Goal: Check status: Check status

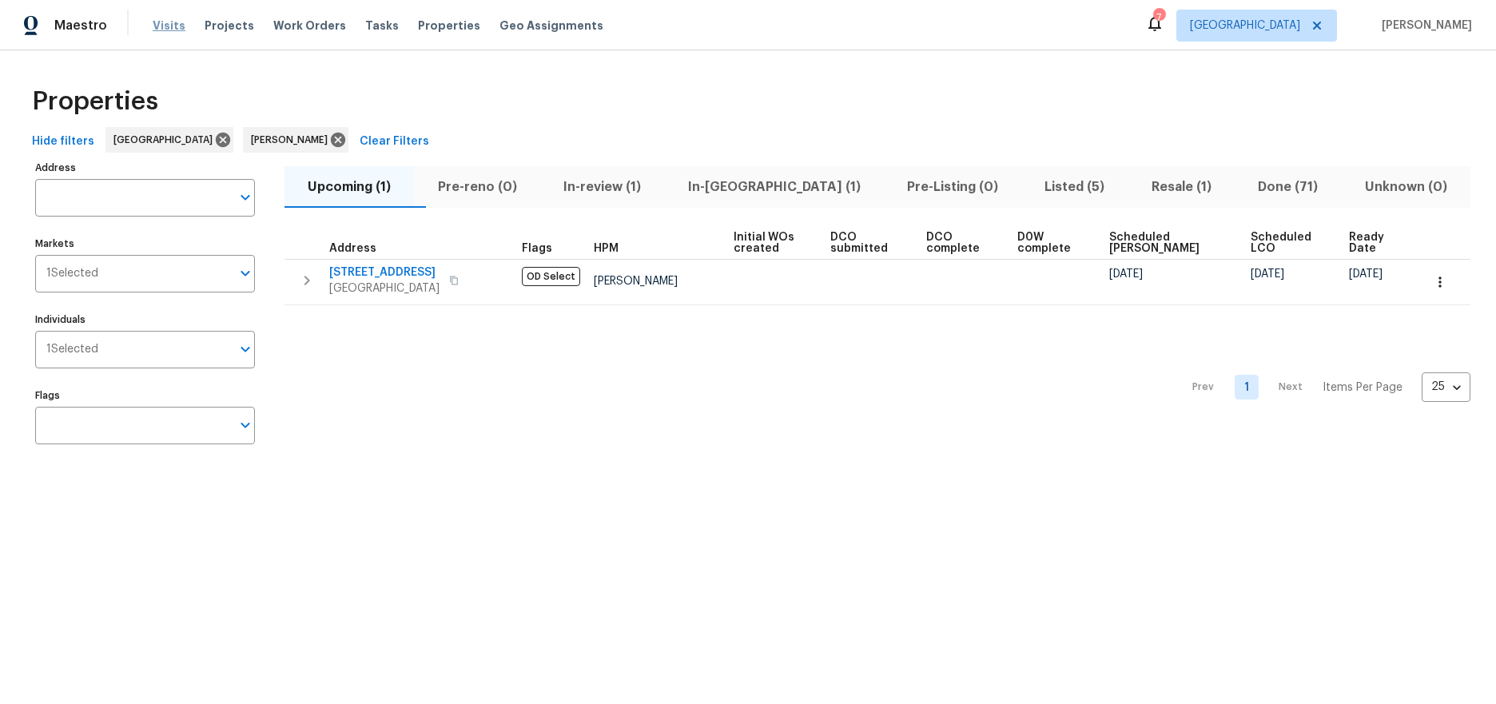
click at [173, 22] on span "Visits" at bounding box center [169, 26] width 33 height 16
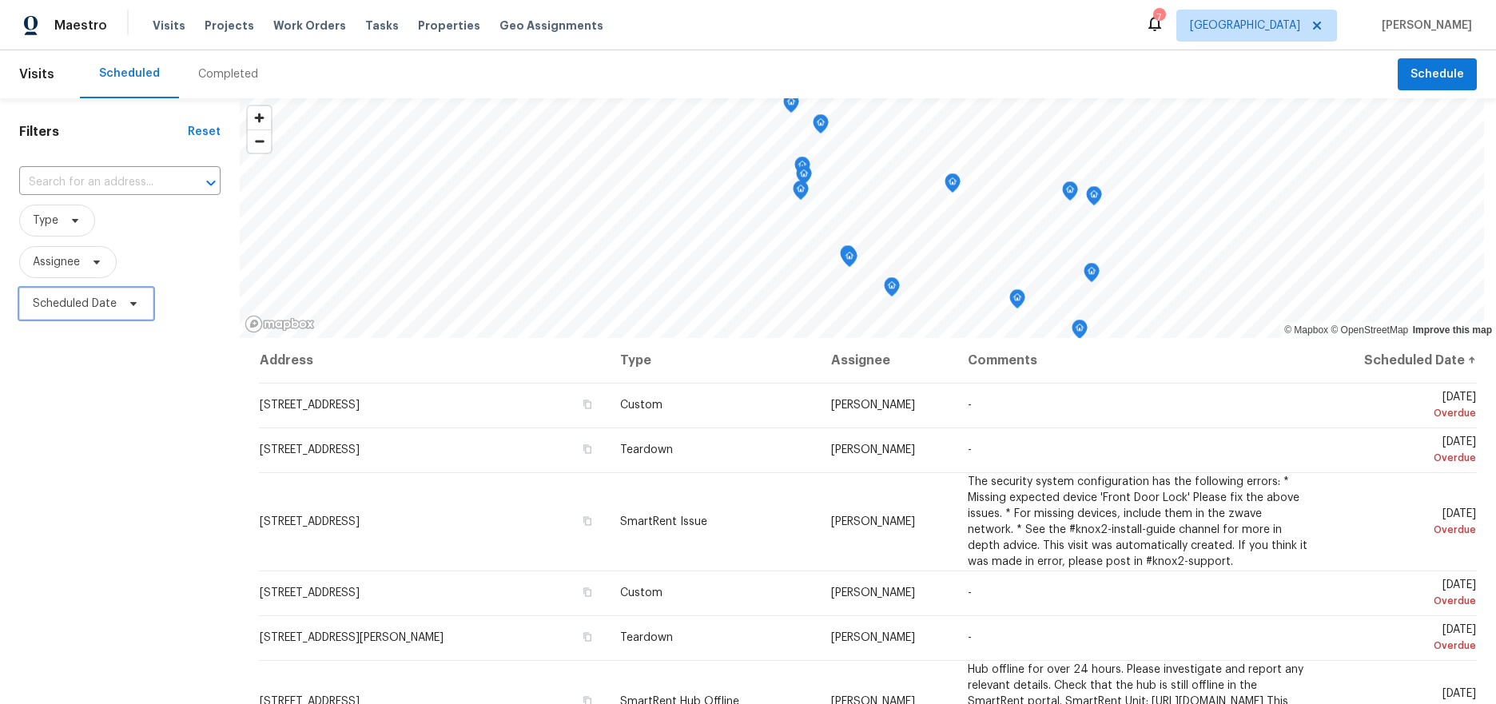
click at [102, 296] on span "Scheduled Date" at bounding box center [75, 304] width 84 height 16
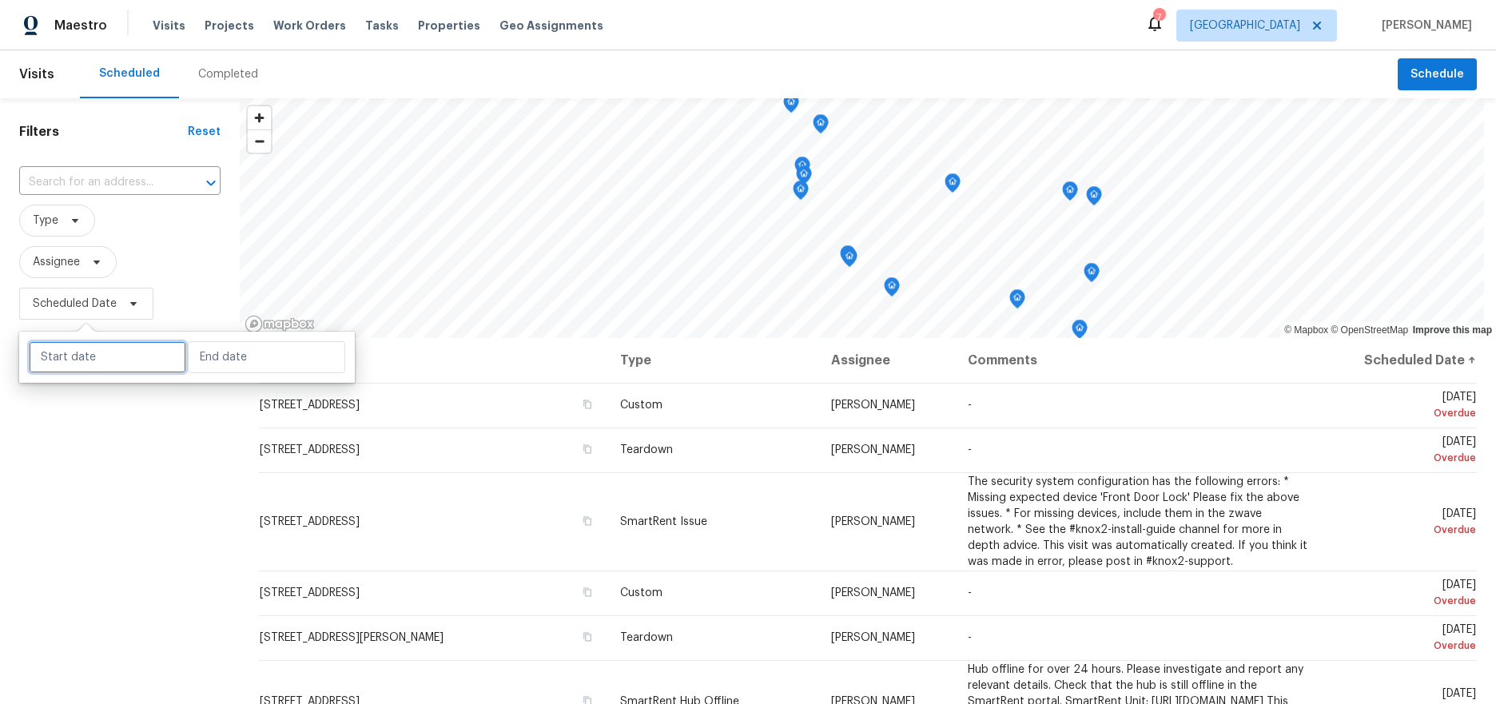
select select "9"
select select "2025"
select select "10"
select select "2025"
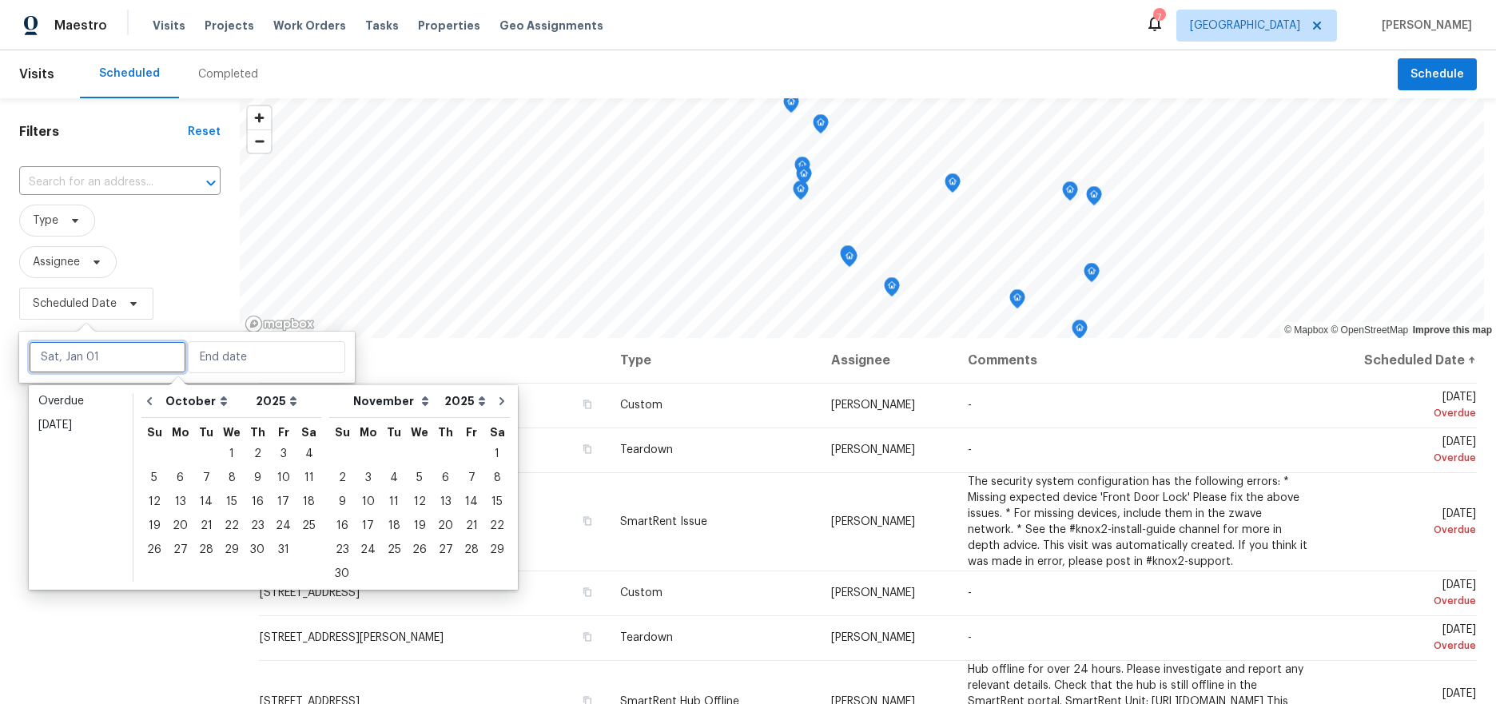
click at [102, 356] on input "text" at bounding box center [107, 357] width 157 height 32
click at [250, 453] on div "2" at bounding box center [258, 454] width 26 height 22
type input "[DATE]"
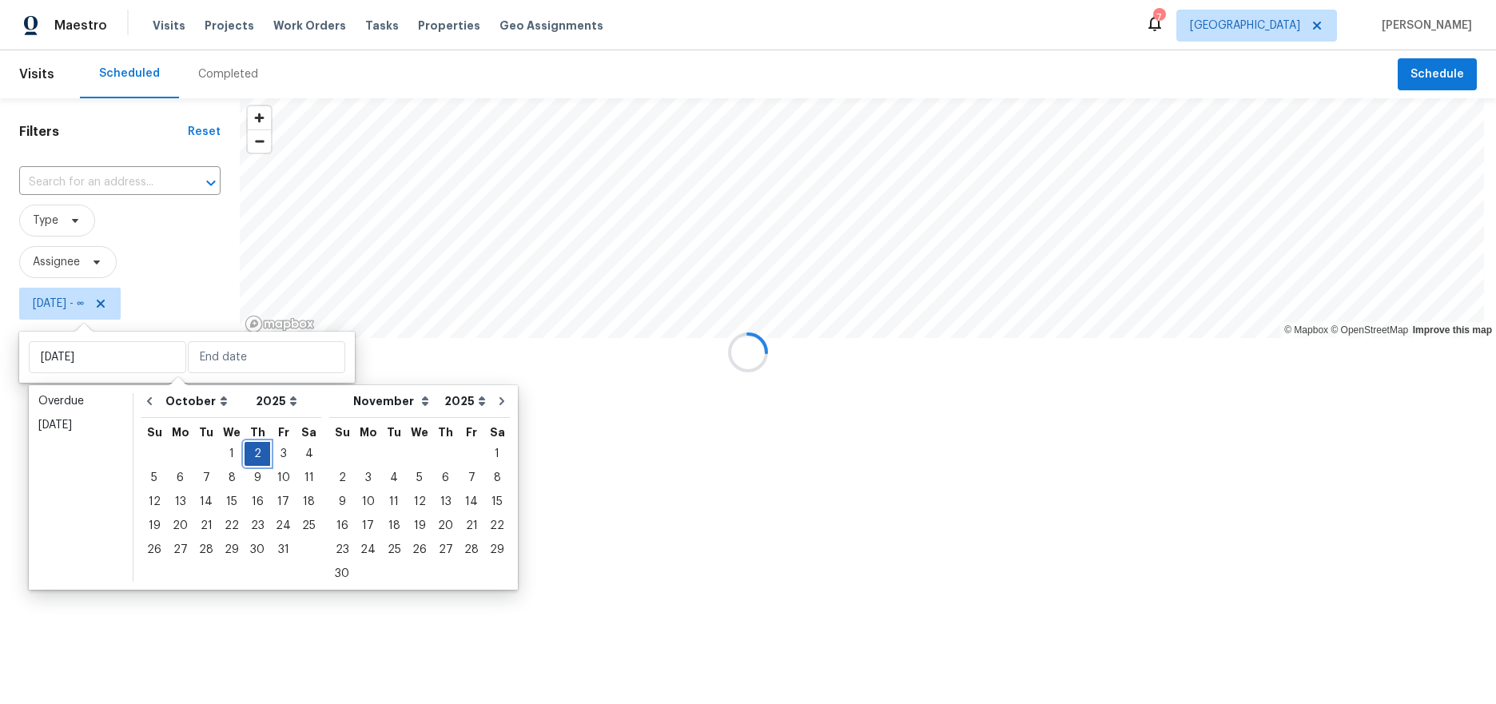
click at [250, 453] on div "2" at bounding box center [258, 454] width 26 height 22
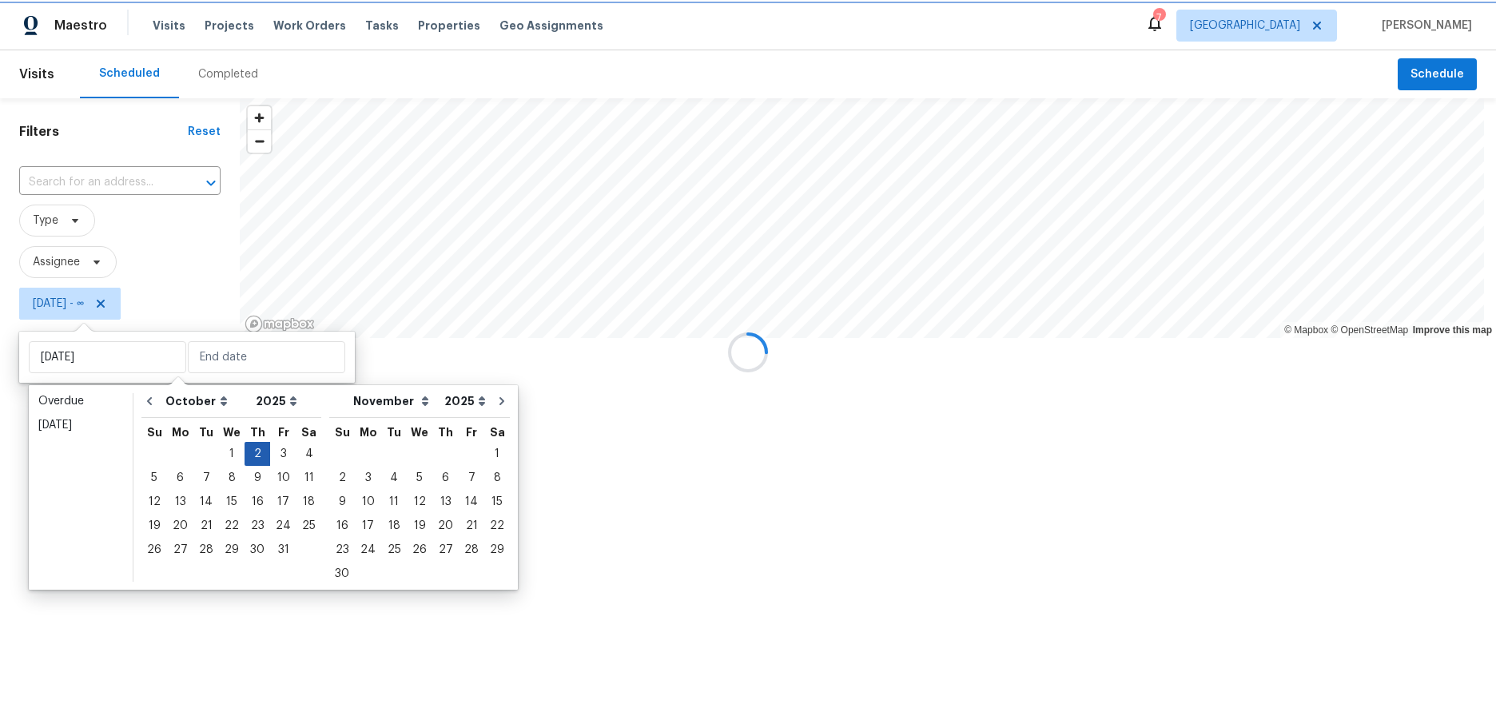
type input "[DATE]"
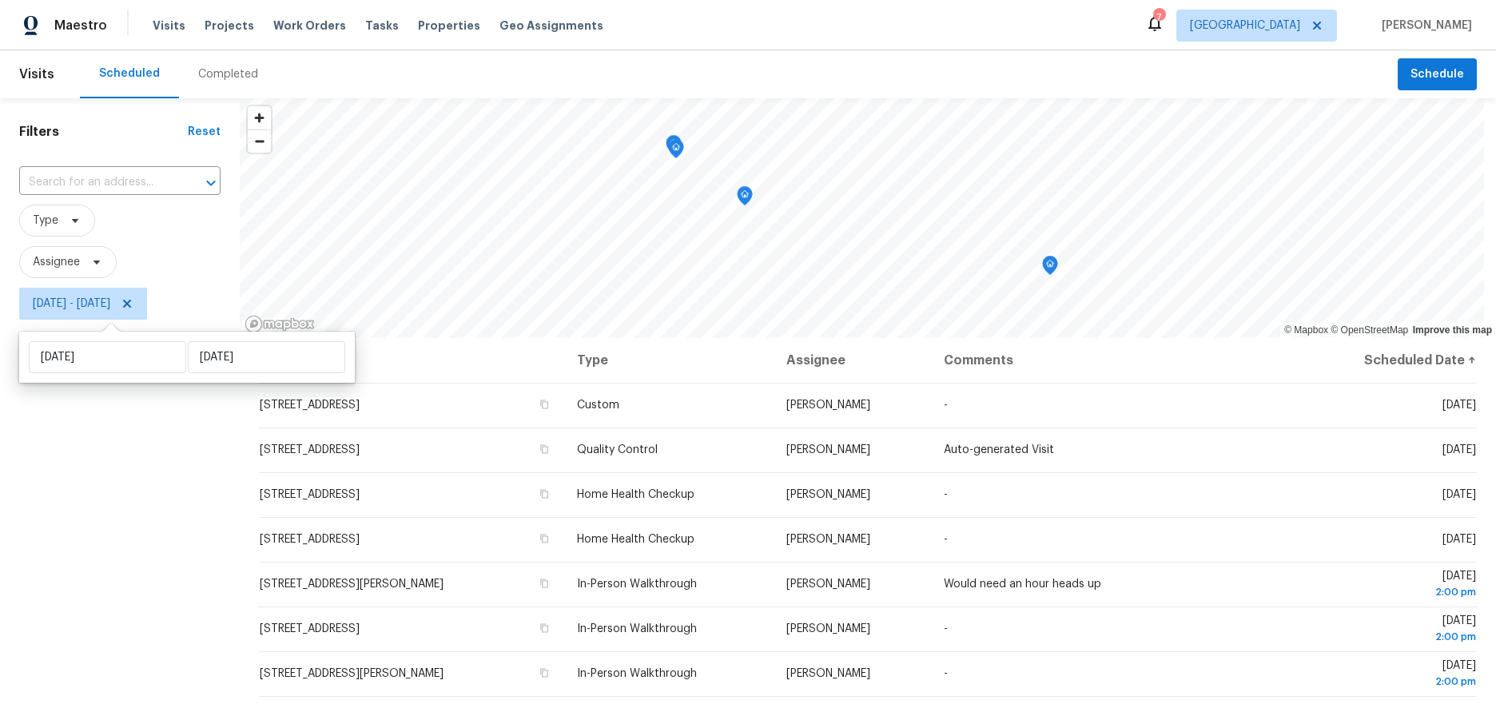
click at [82, 482] on div "Filters Reset ​ Type Assignee [DATE] - [DATE]" at bounding box center [120, 499] width 240 height 803
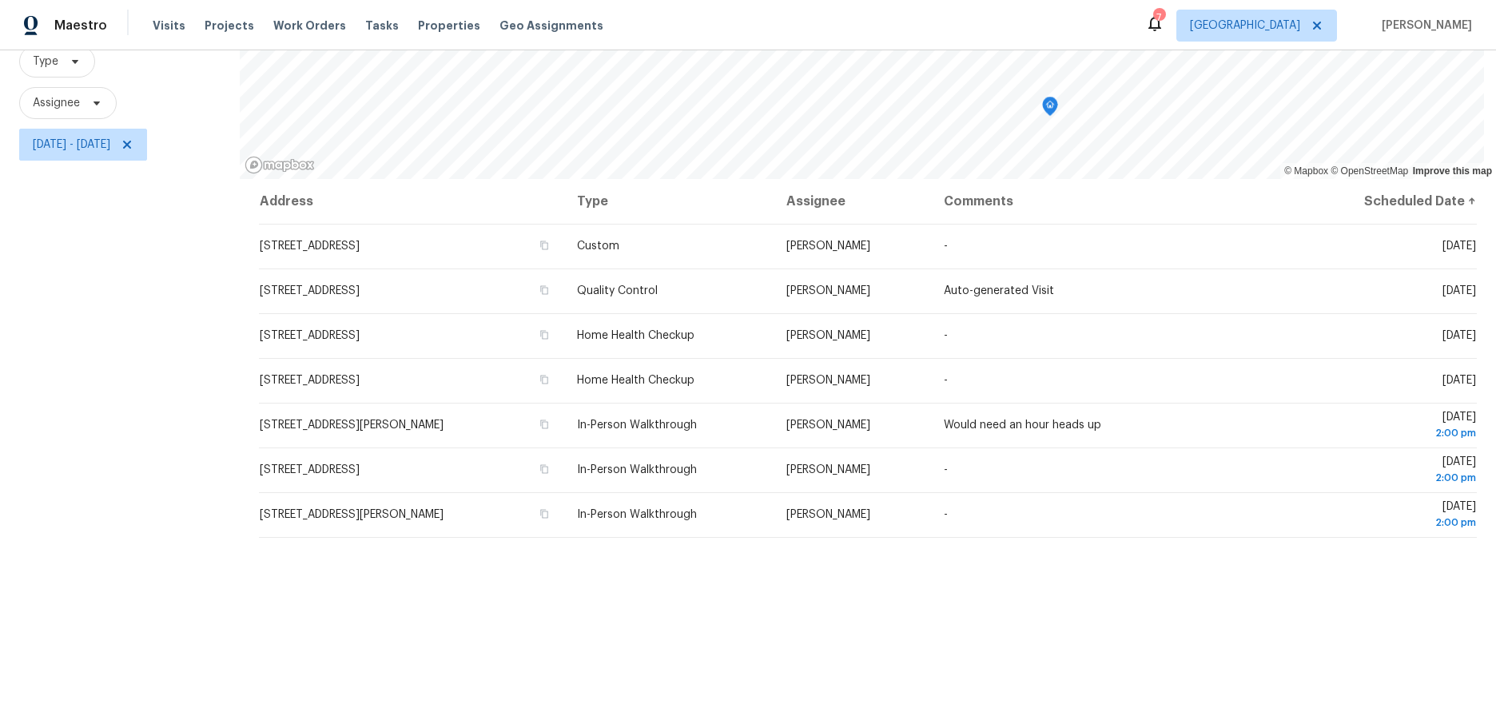
scroll to position [160, 0]
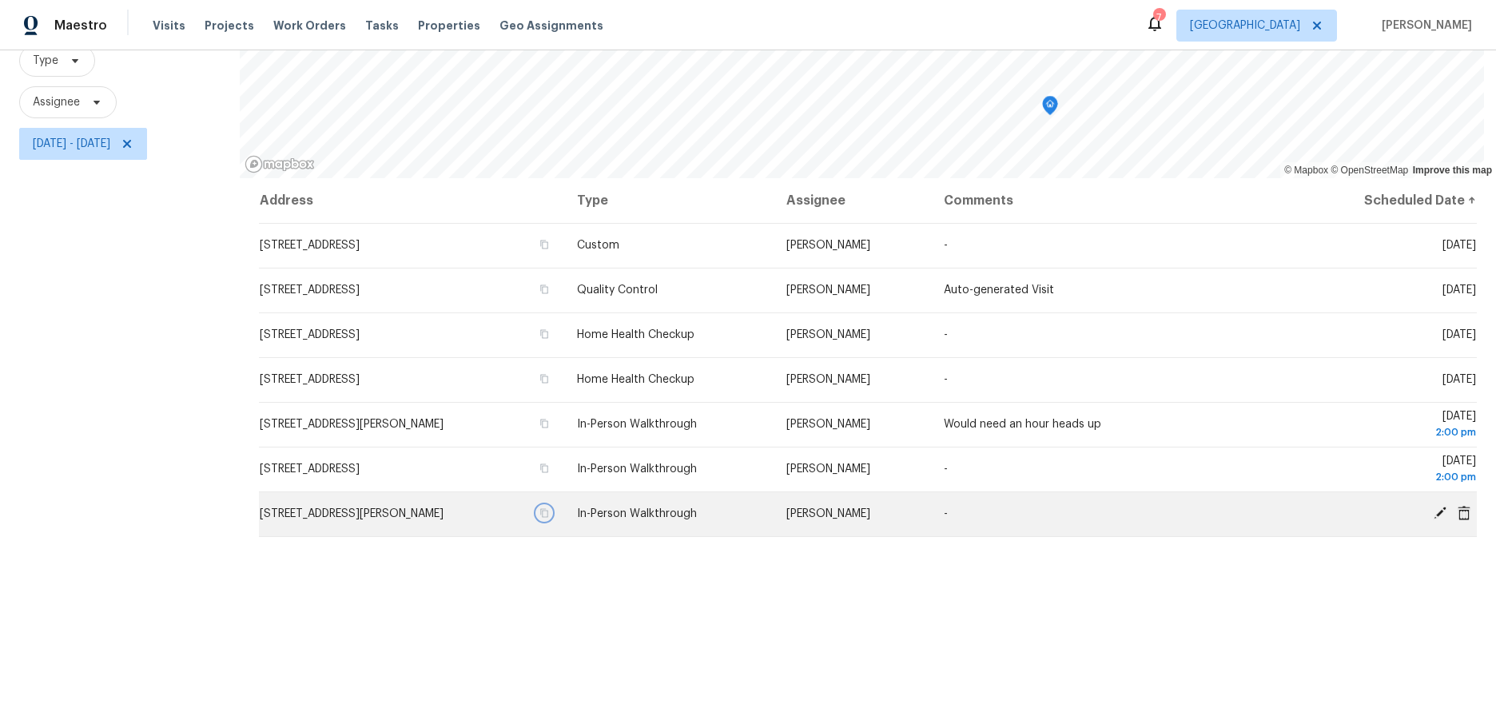
click at [549, 512] on icon "button" at bounding box center [544, 513] width 10 height 10
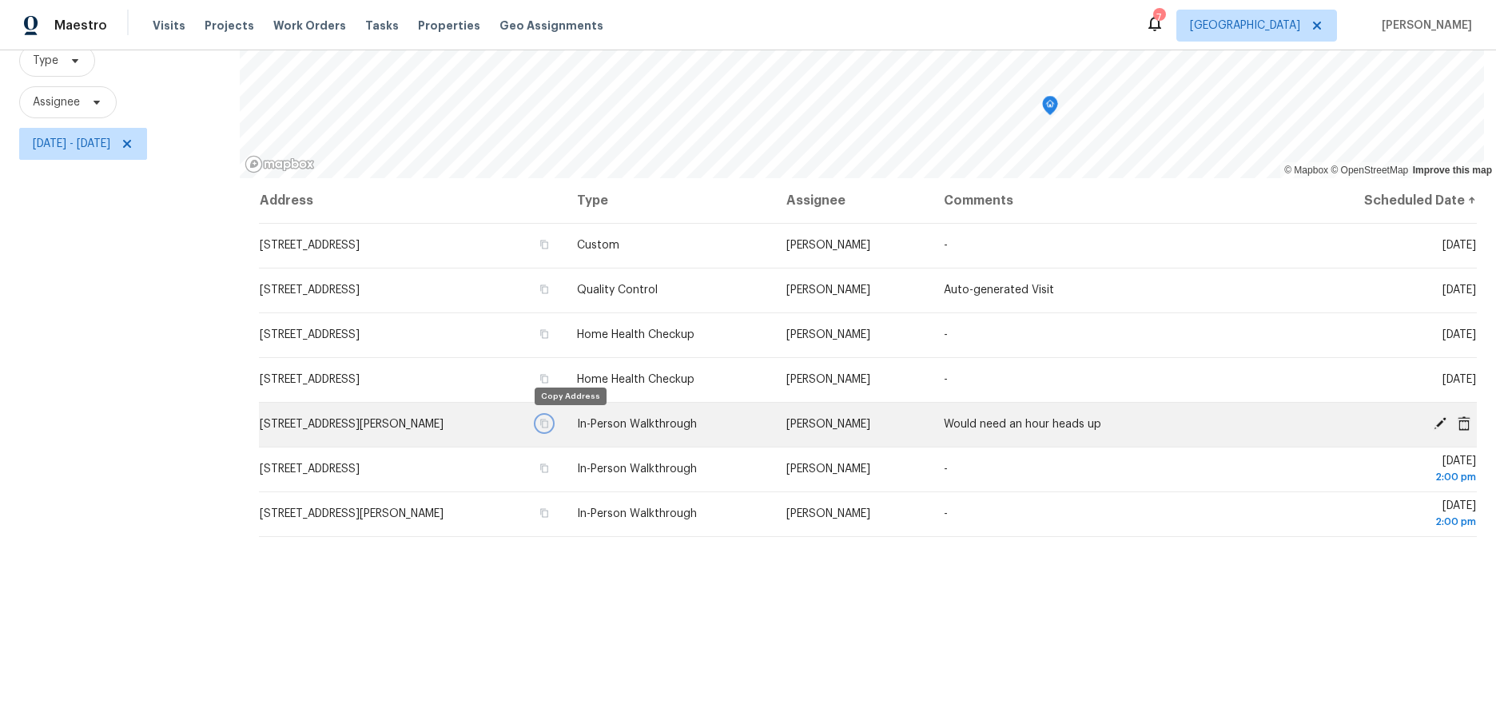
click at [549, 423] on icon "button" at bounding box center [544, 424] width 10 height 10
click at [1433, 422] on icon at bounding box center [1440, 423] width 14 height 14
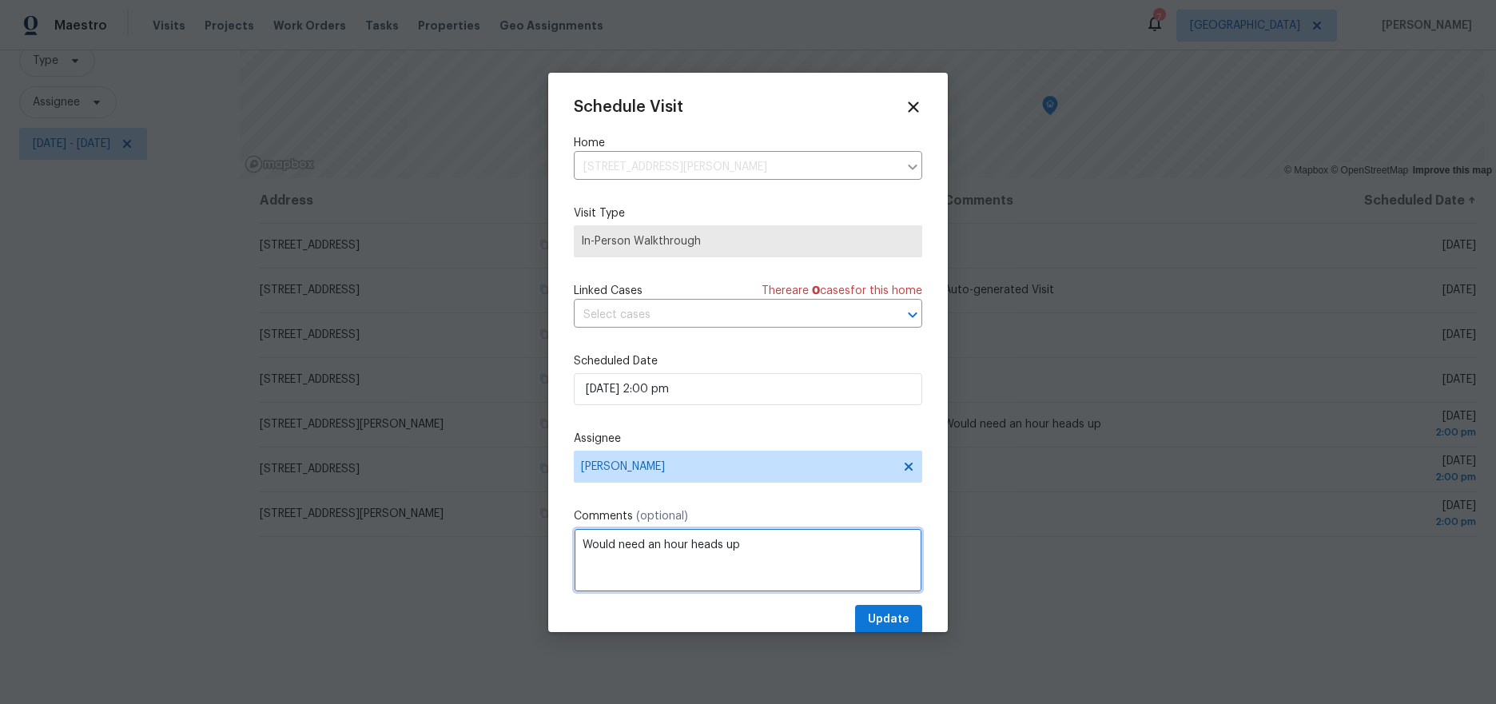
click at [762, 546] on textarea "Would need an hour heads up" at bounding box center [748, 560] width 348 height 64
type textarea "Would need an hour heads up / Floor SCAN"
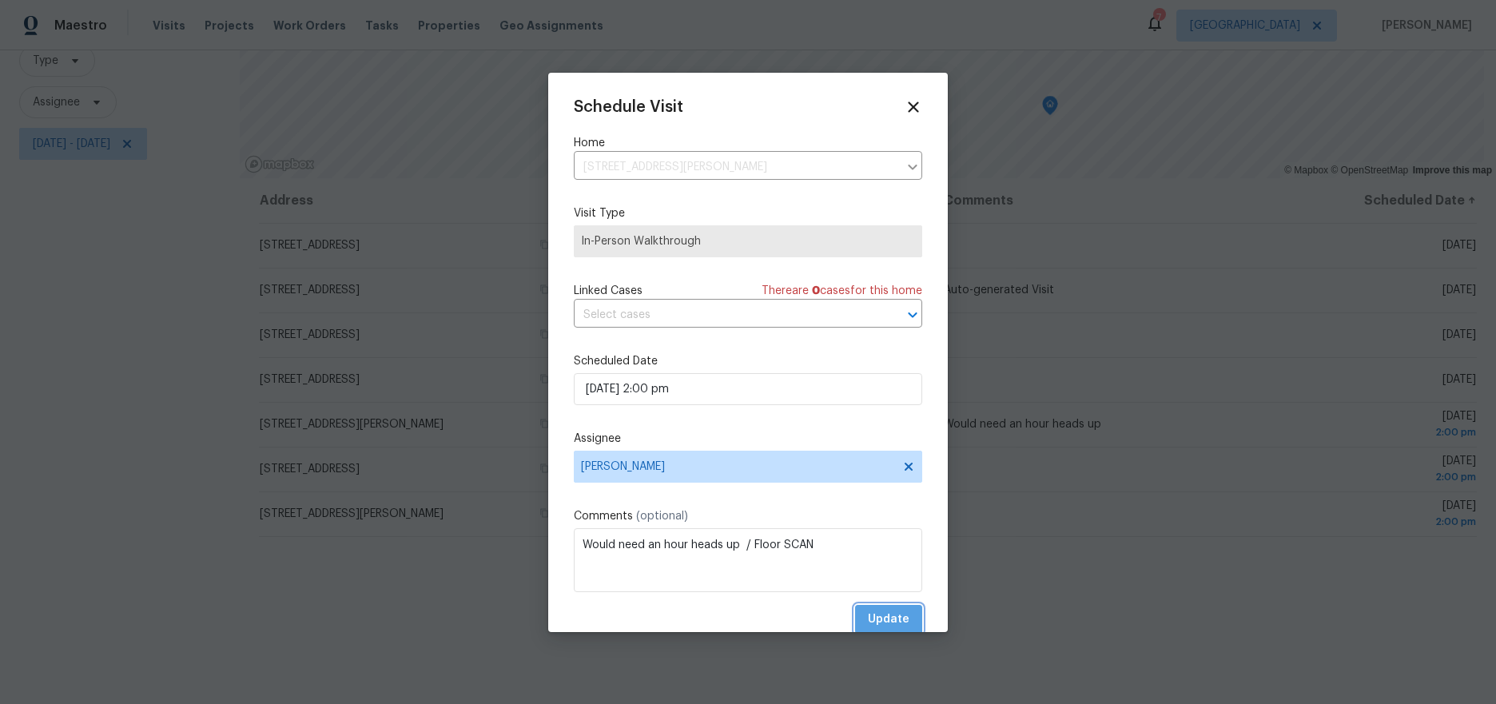
click at [868, 617] on span "Update" at bounding box center [889, 620] width 42 height 20
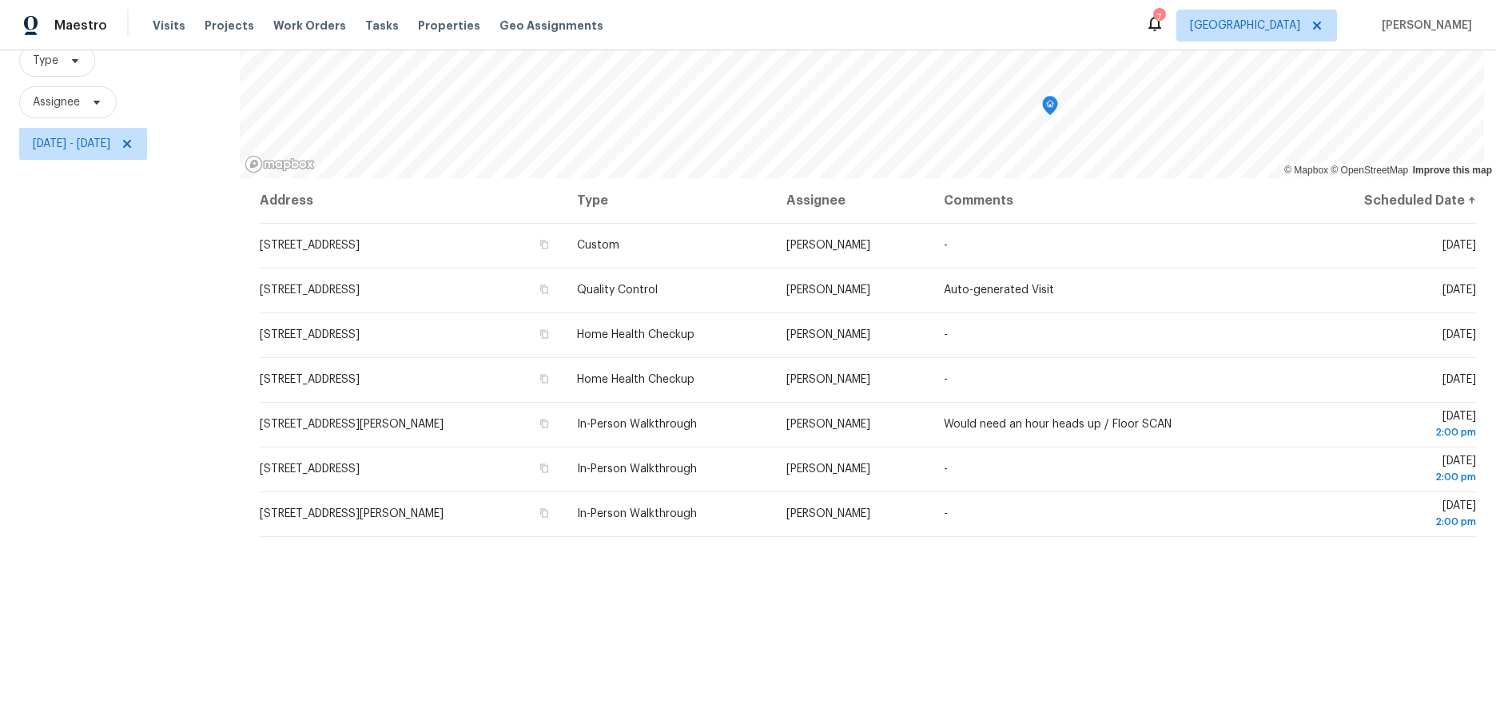
scroll to position [0, 0]
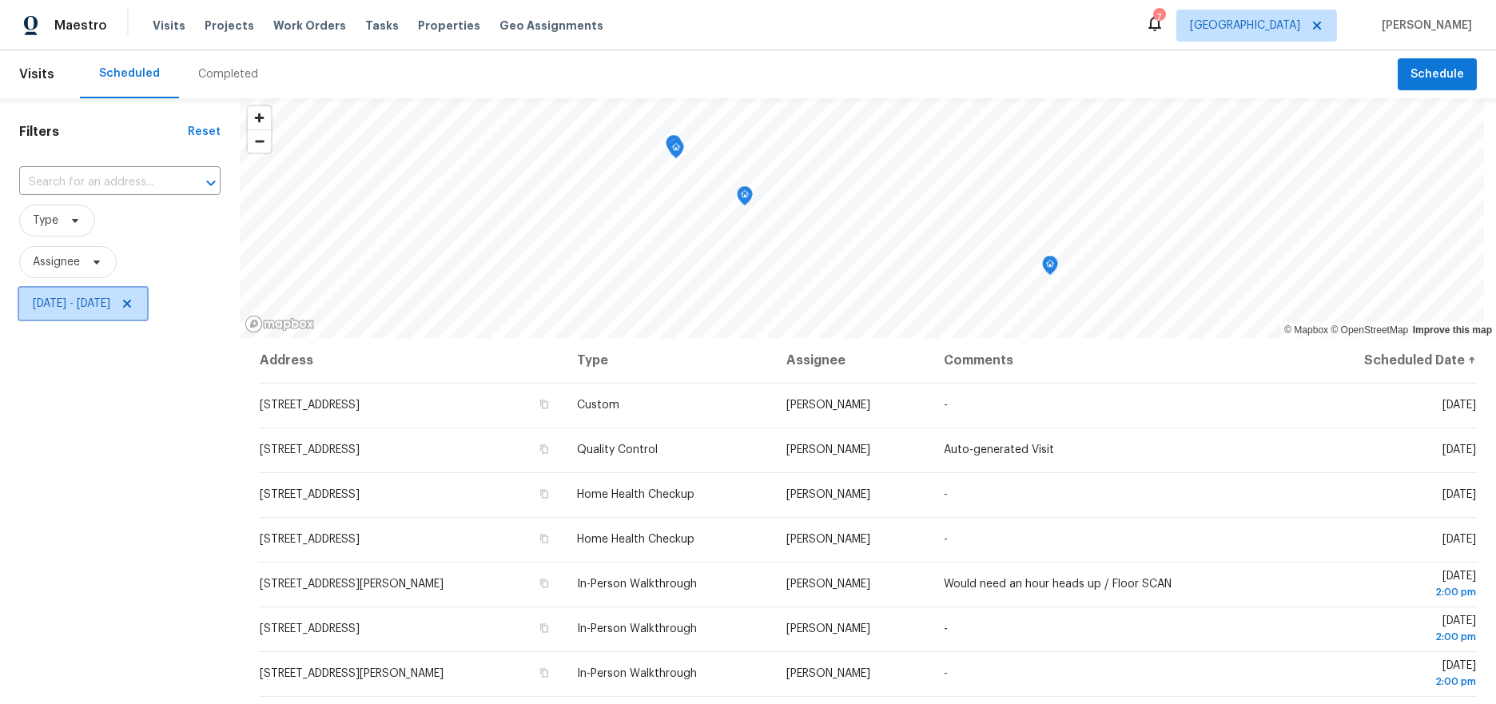
click at [92, 304] on span "[DATE] - [DATE]" at bounding box center [72, 304] width 78 height 16
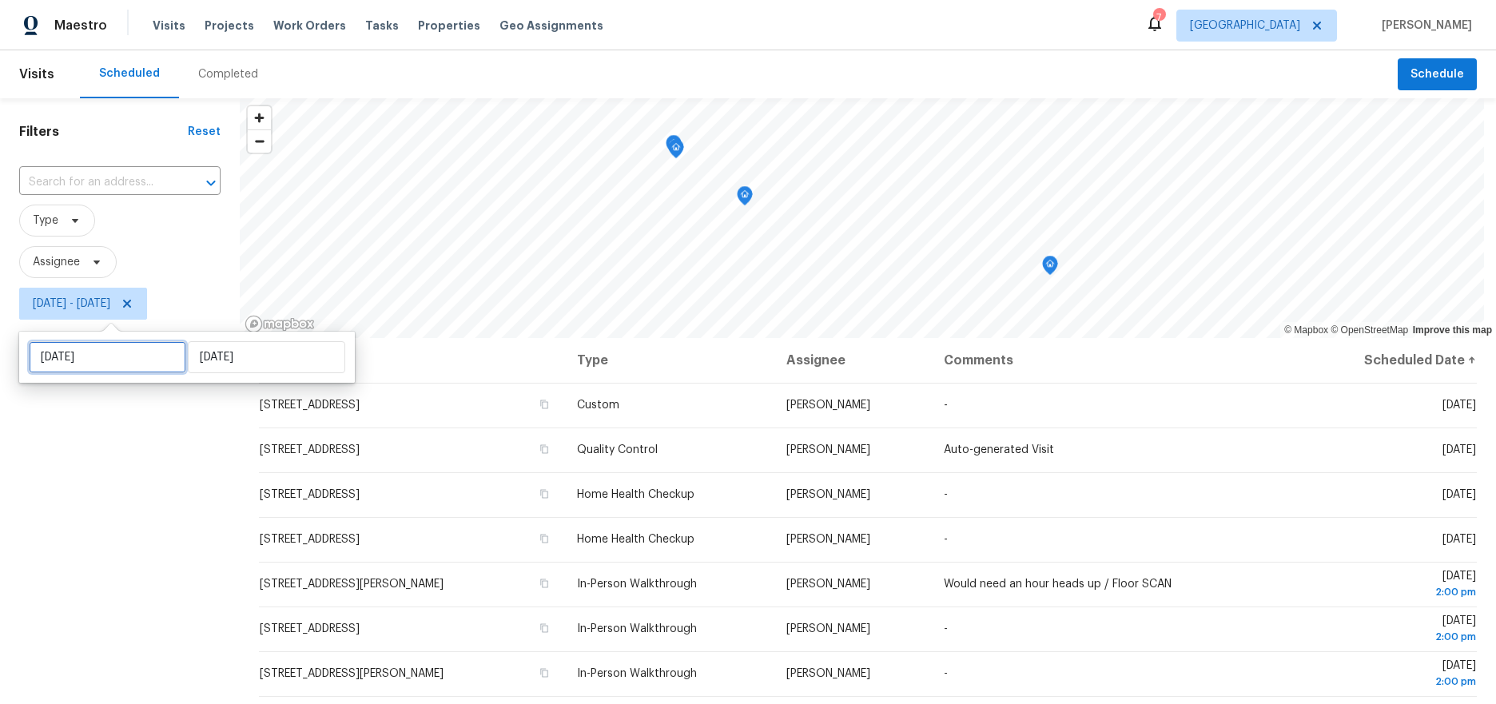
click at [135, 357] on input "[DATE]" at bounding box center [107, 357] width 157 height 32
select select "9"
select select "2025"
select select "10"
select select "2025"
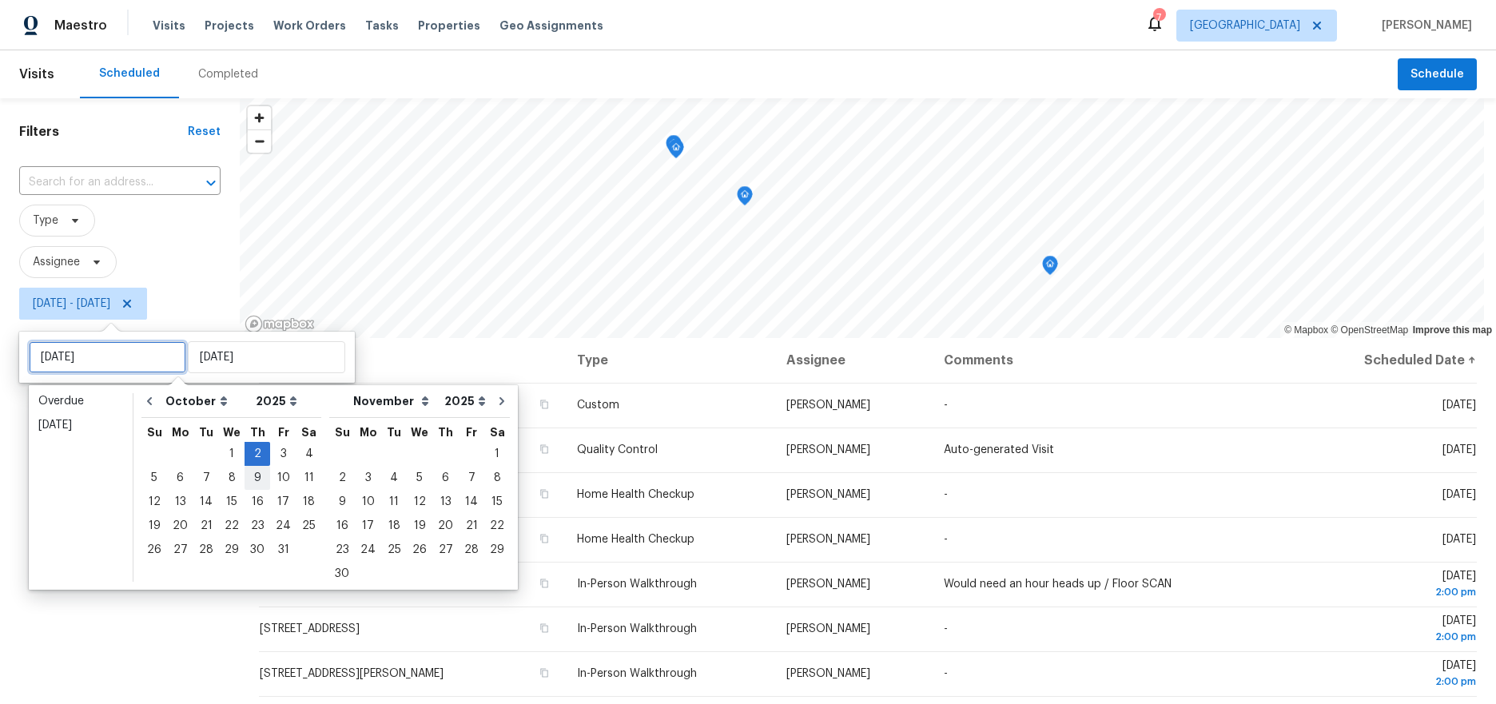
type input "[DATE]"
click at [271, 449] on div "3" at bounding box center [283, 454] width 26 height 22
type input "[DATE]"
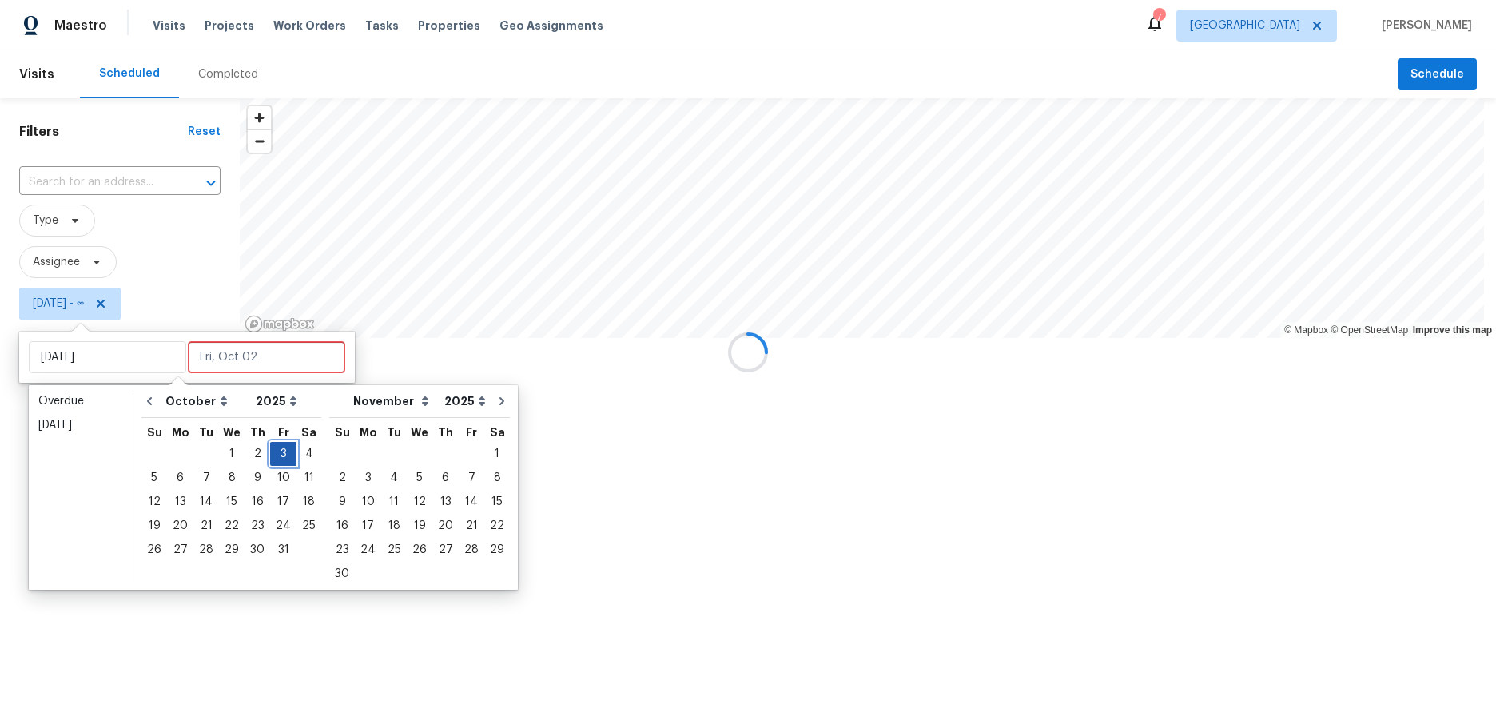
click at [271, 449] on div "3" at bounding box center [283, 454] width 26 height 22
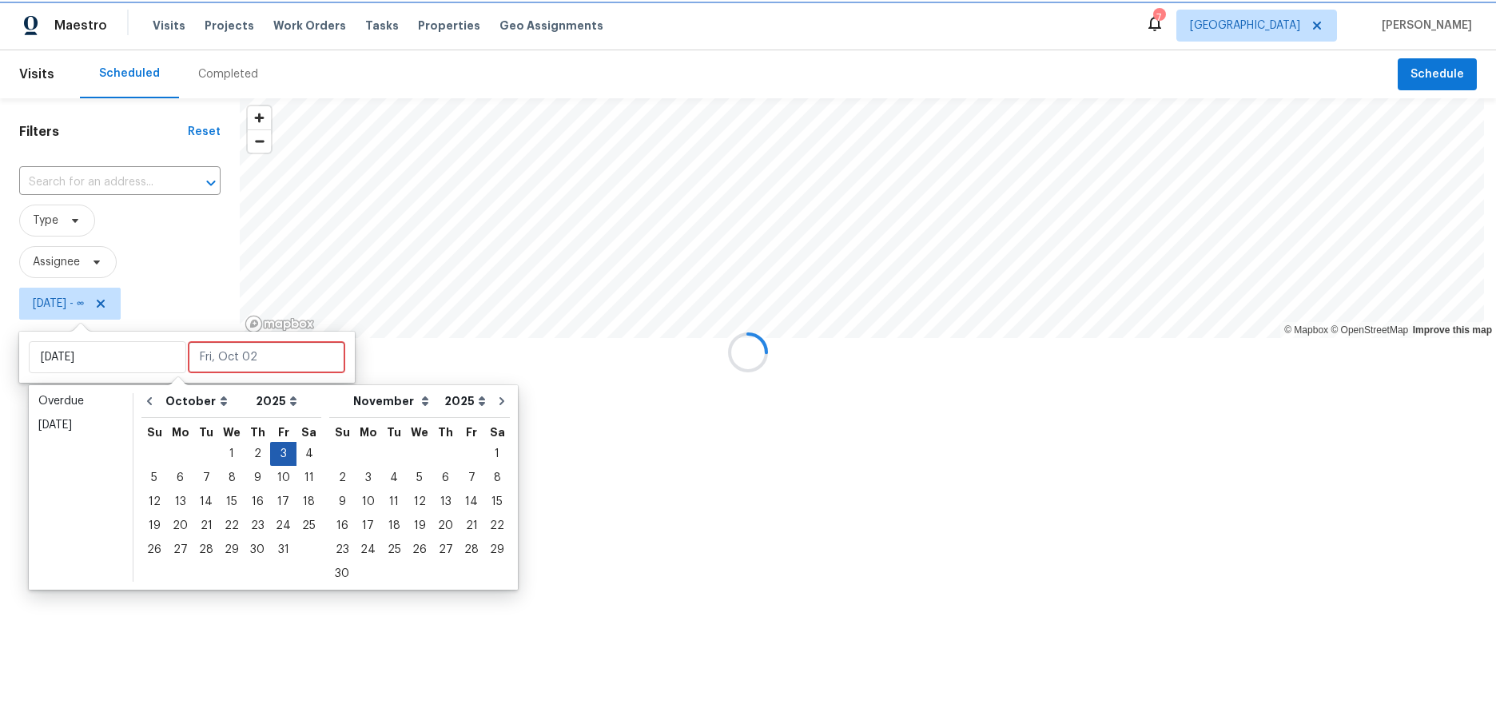
type input "[DATE]"
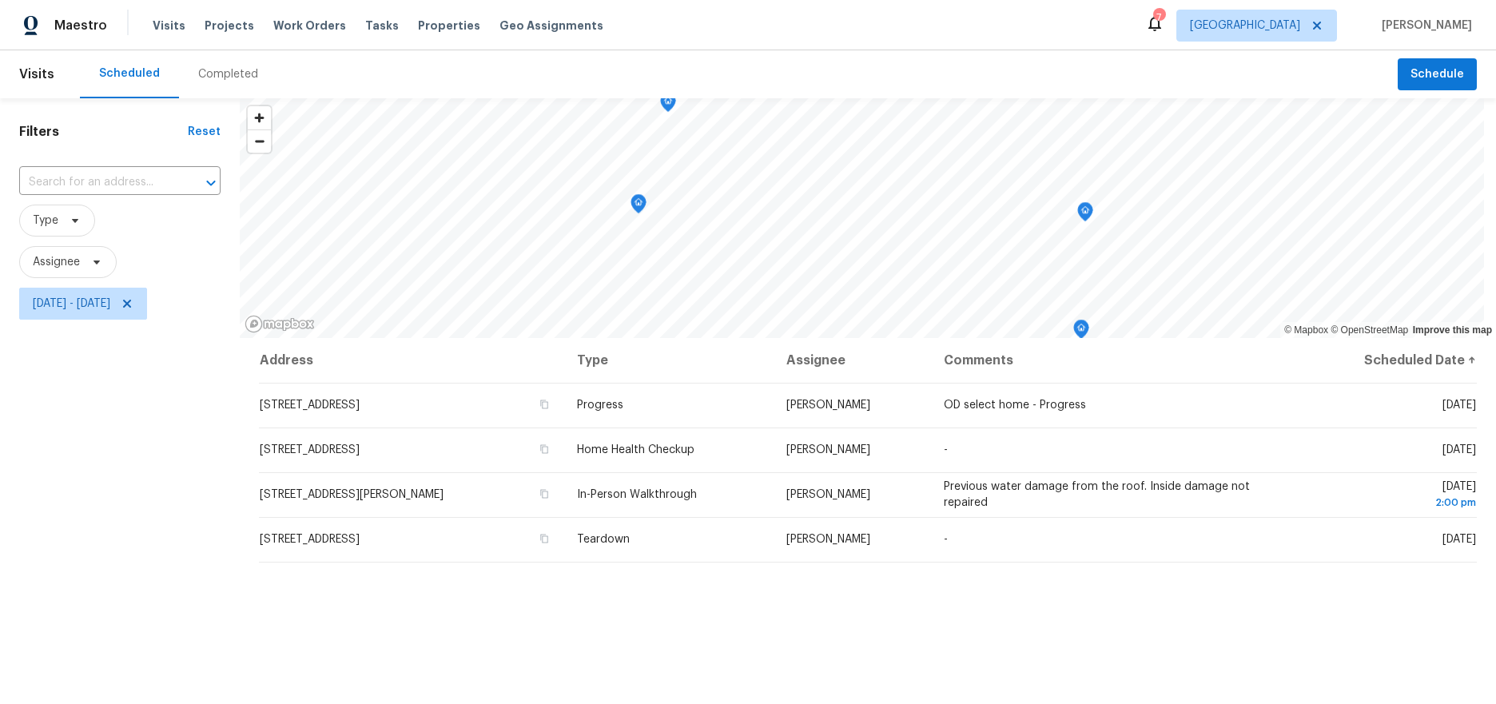
click at [113, 467] on div "Filters Reset ​ Type Assignee [DATE] - [DATE]" at bounding box center [120, 499] width 240 height 803
click at [87, 453] on div "Filters Reset ​ Type Assignee [DATE] - [DATE]" at bounding box center [120, 499] width 240 height 803
